Goal: Transaction & Acquisition: Subscribe to service/newsletter

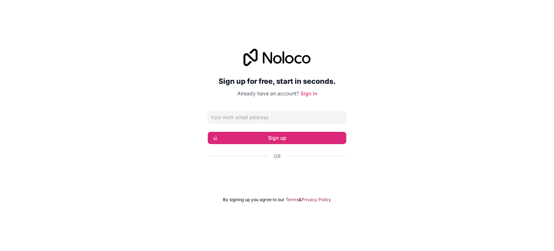
type input "u"
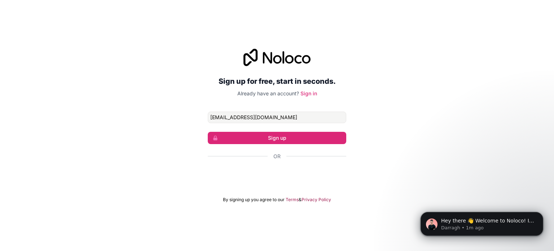
type input "[EMAIL_ADDRESS][DOMAIN_NAME]"
click at [281, 144] on form "innovationpravyan@gmail.com Sign up Or By signing up you agree to our Terms & P…" at bounding box center [277, 156] width 138 height 91
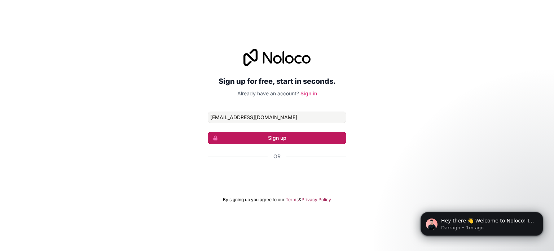
click at [280, 139] on button "Sign up" at bounding box center [277, 138] width 138 height 12
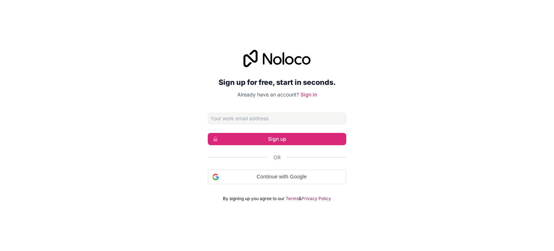
click at [287, 115] on input "Email address" at bounding box center [277, 118] width 138 height 12
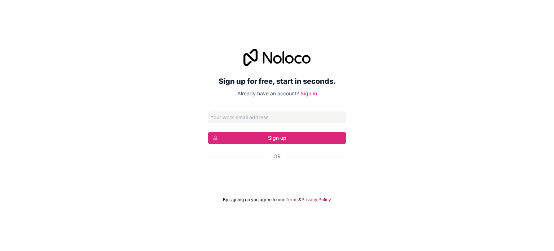
type input "[EMAIL_ADDRESS][DOMAIN_NAME]"
click at [287, 114] on input "[EMAIL_ADDRESS][DOMAIN_NAME]" at bounding box center [277, 117] width 138 height 12
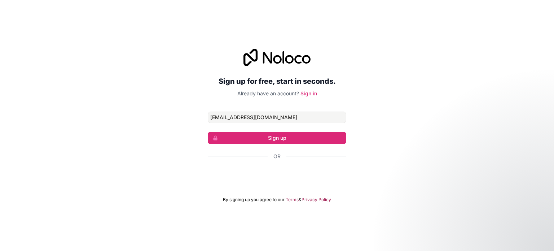
click at [409, 119] on div "Sign up for free, start in seconds. Already have an account? Sign in [EMAIL_ADD…" at bounding box center [277, 126] width 554 height 174
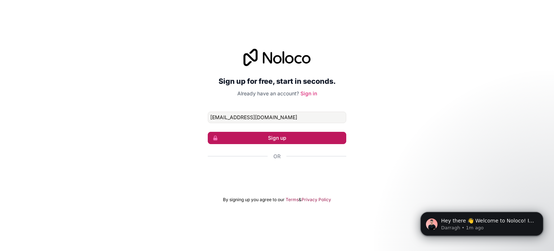
click at [318, 134] on button "Sign up" at bounding box center [277, 138] width 138 height 12
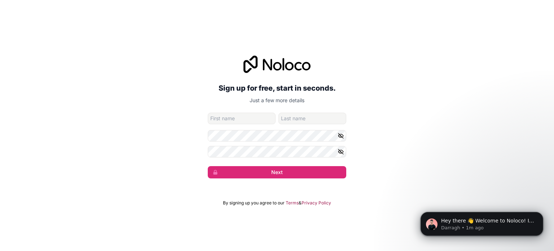
click at [254, 118] on input "given-name" at bounding box center [242, 118] width 68 height 12
type input "Praveen"
type input "[PERSON_NAME]"
click at [208, 166] on button "Next" at bounding box center [277, 172] width 138 height 12
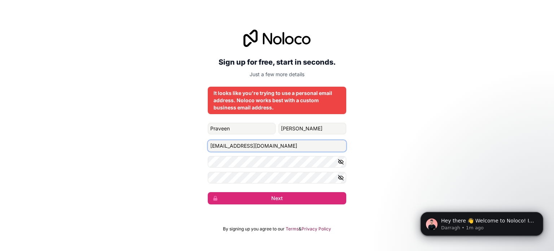
drag, startPoint x: 292, startPoint y: 141, endPoint x: 198, endPoint y: 150, distance: 94.2
click at [198, 150] on div "Sign up for free, start in seconds. Just a few more details It looks like you'r…" at bounding box center [277, 116] width 554 height 195
type input "[EMAIL_ADDRESS][DOMAIN_NAME]"
click at [286, 197] on button "Next" at bounding box center [277, 198] width 138 height 12
drag, startPoint x: 277, startPoint y: 197, endPoint x: 277, endPoint y: 193, distance: 4.0
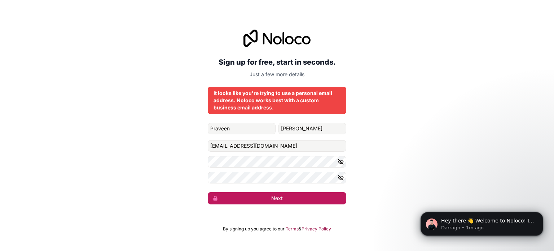
click at [277, 196] on button "Next" at bounding box center [277, 198] width 138 height 12
click at [277, 193] on button "submit" at bounding box center [277, 198] width 138 height 12
